Goal: Find specific page/section

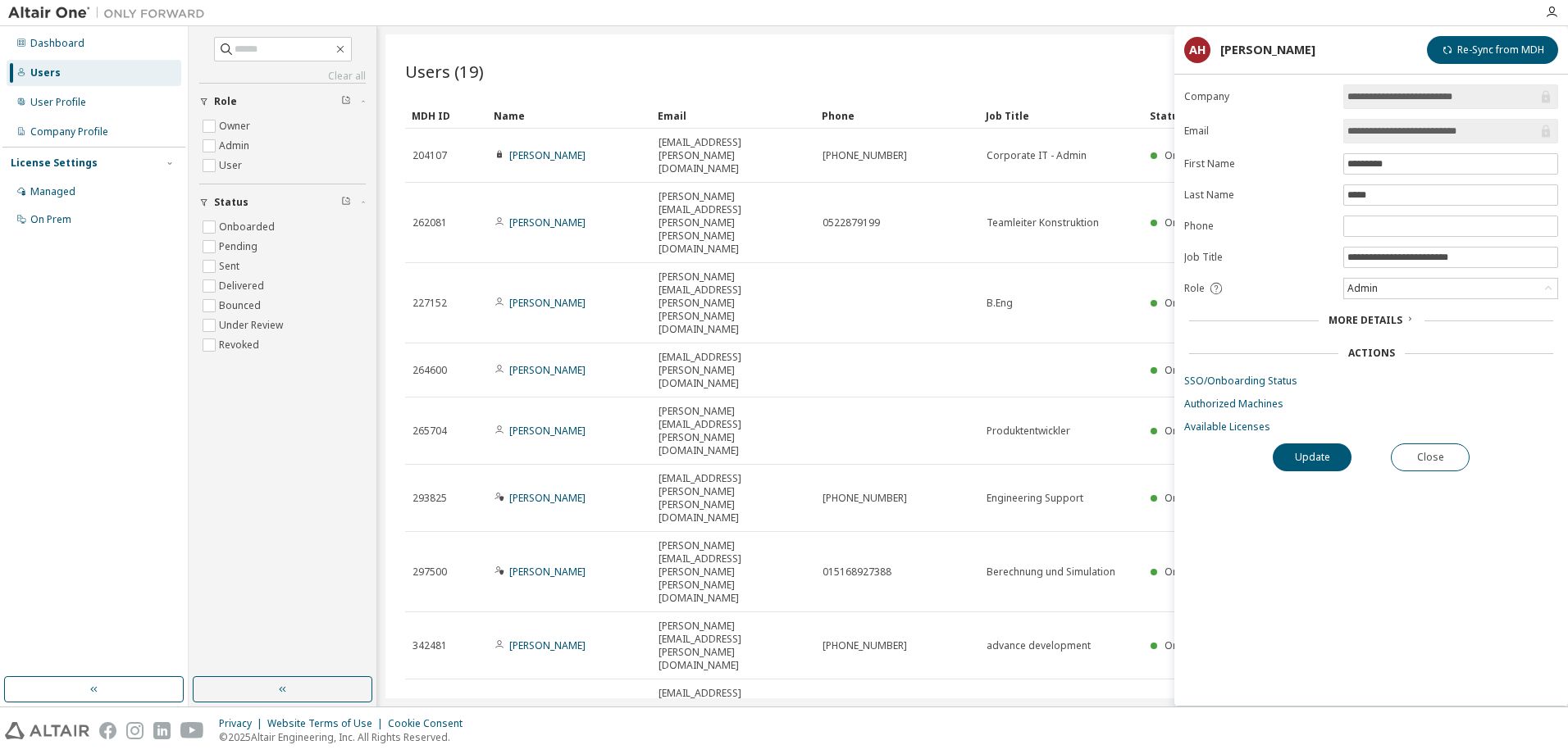
click at [767, 505] on div "Users (19) Import From CSV Export To CSV Add User Clear Load Save Save As Field…" at bounding box center [972, 366] width 1174 height 664
click at [1435, 469] on button "Close" at bounding box center [1430, 457] width 79 height 28
